Goal: Information Seeking & Learning: Find specific fact

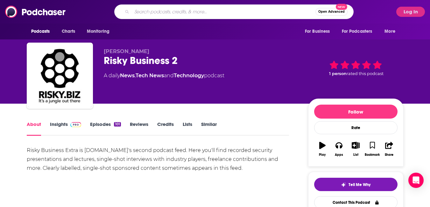
click at [152, 16] on input "Search podcasts, credits, & more..." at bounding box center [224, 12] width 184 height 10
type input "[PERSON_NAME]"
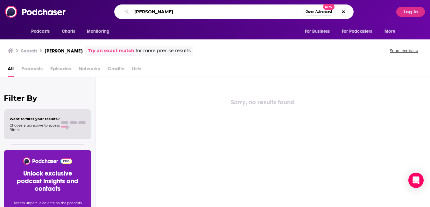
click at [132, 14] on input "[PERSON_NAME]" at bounding box center [217, 12] width 171 height 10
type input "[PERSON_NAME]"
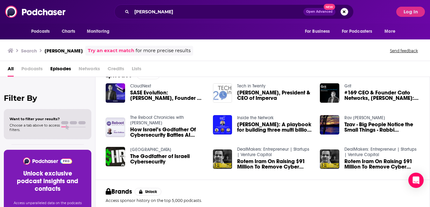
scroll to position [14, 0]
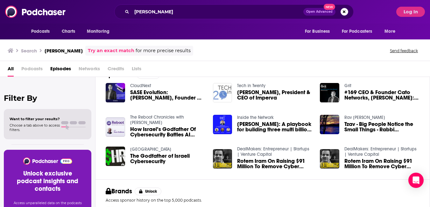
click at [196, 101] on span "SASE Evolution: [PERSON_NAME], Founder & CEO @Cato" at bounding box center [167, 95] width 75 height 11
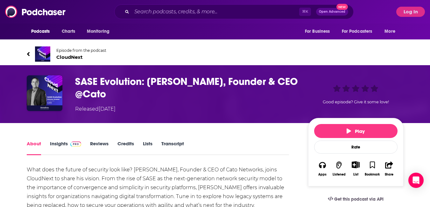
click at [57, 155] on link "Insights" at bounding box center [66, 148] width 32 height 15
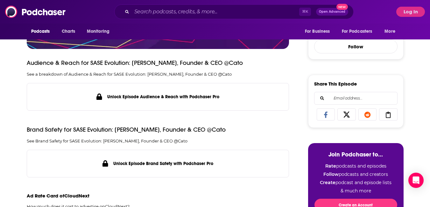
scroll to position [245, 0]
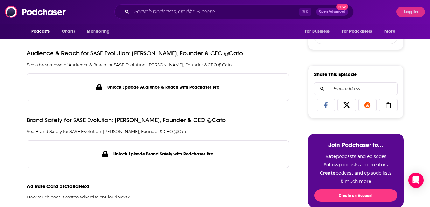
click at [404, 27] on div "For Business For Podcasters More" at bounding box center [352, 32] width 103 height 16
click at [404, 14] on button "Log In" at bounding box center [410, 12] width 29 height 10
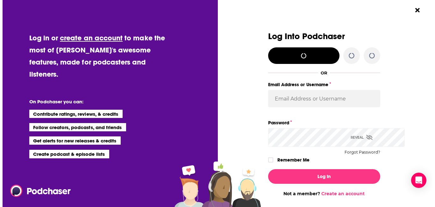
scroll to position [0, 0]
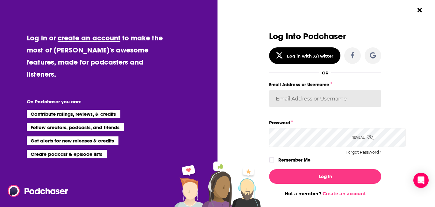
type input "[PERSON_NAME][EMAIL_ADDRESS][DOMAIN_NAME]"
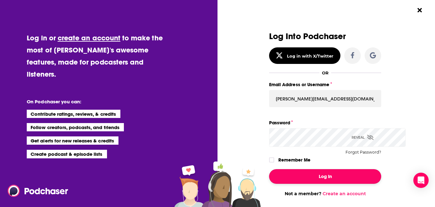
click at [303, 184] on button "Log In" at bounding box center [325, 176] width 112 height 15
